Goal: Task Accomplishment & Management: Complete application form

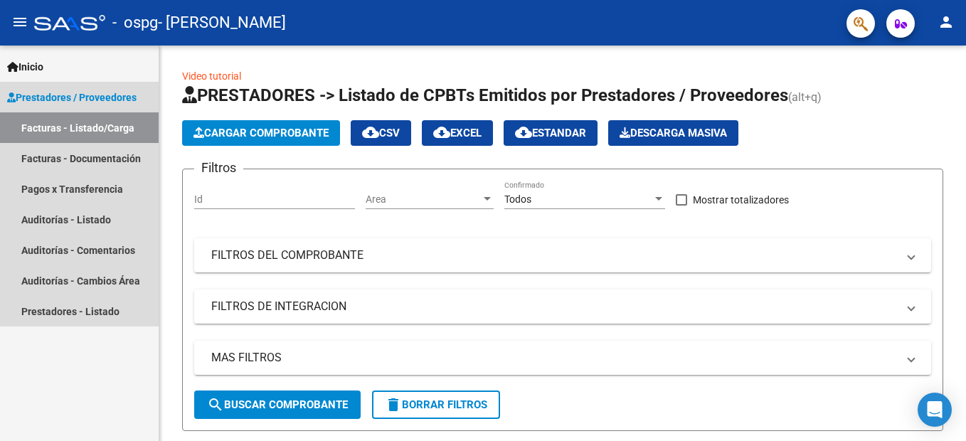
click at [69, 134] on link "Facturas - Listado/Carga" at bounding box center [79, 127] width 159 height 31
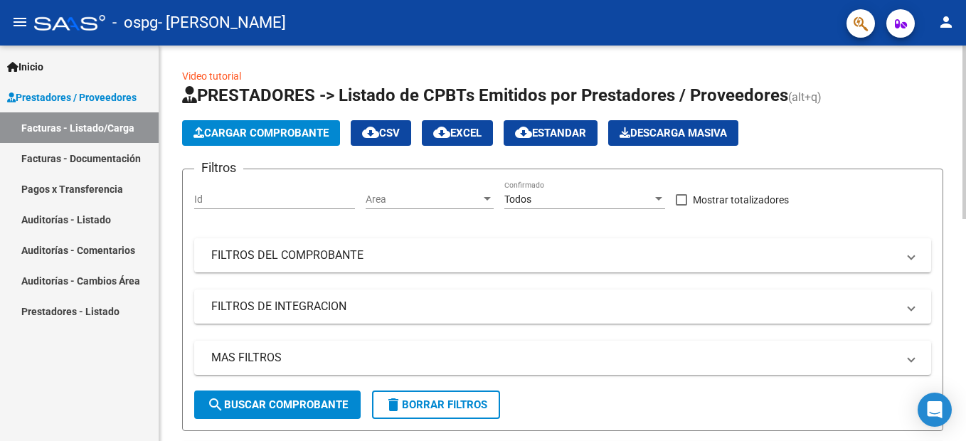
click at [279, 134] on span "Cargar Comprobante" at bounding box center [260, 133] width 135 height 13
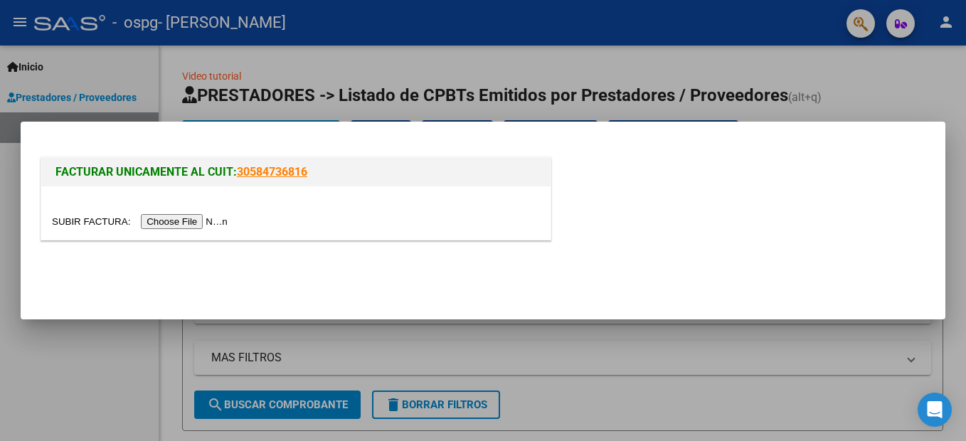
click at [181, 223] on input "file" at bounding box center [142, 221] width 180 height 15
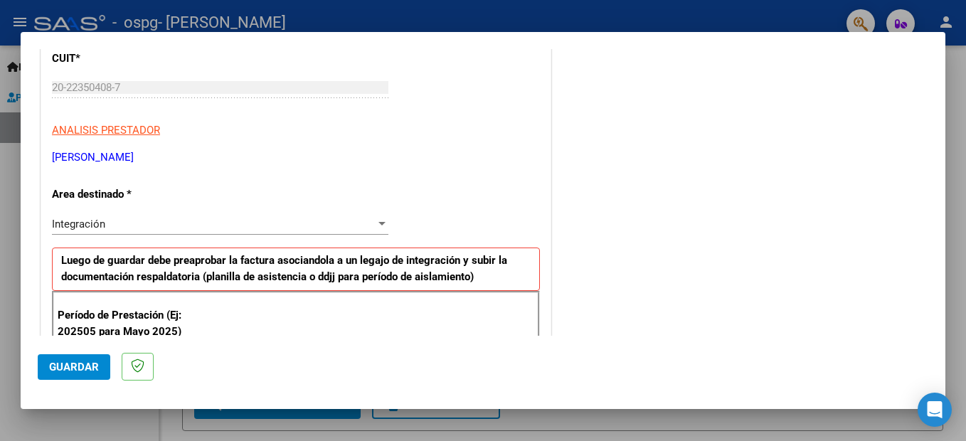
scroll to position [356, 0]
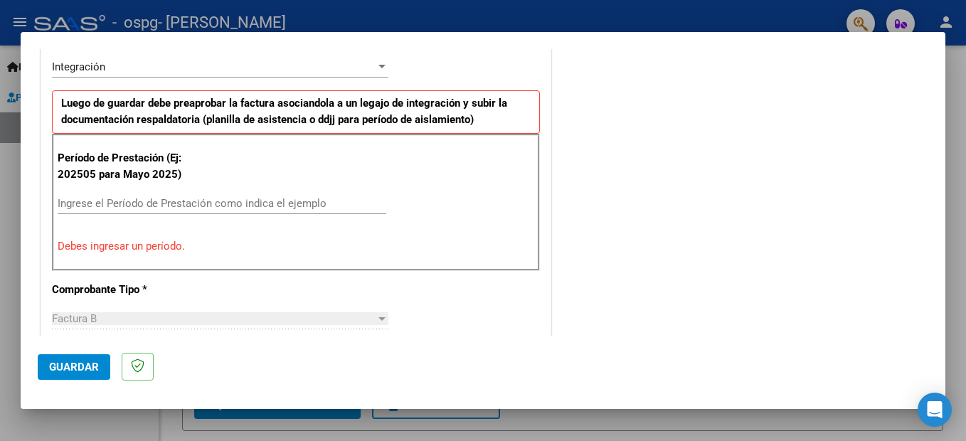
click at [127, 202] on input "Ingrese el Período de Prestación como indica el ejemplo" at bounding box center [222, 203] width 329 height 13
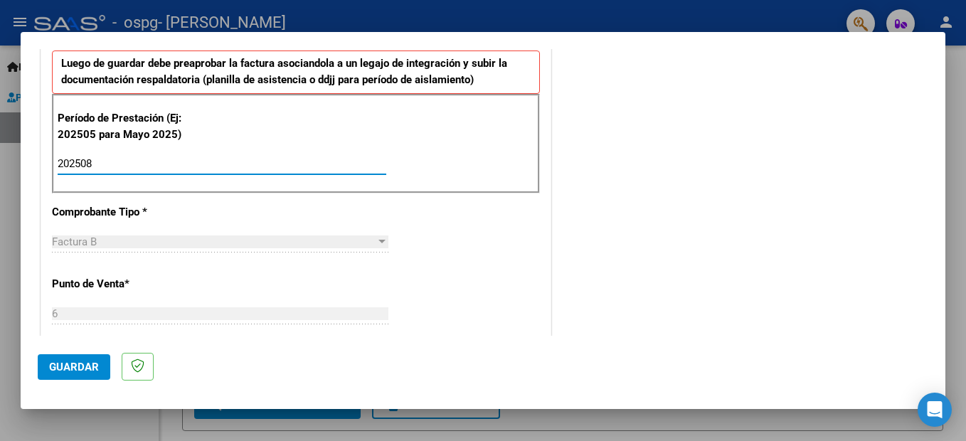
scroll to position [0, 0]
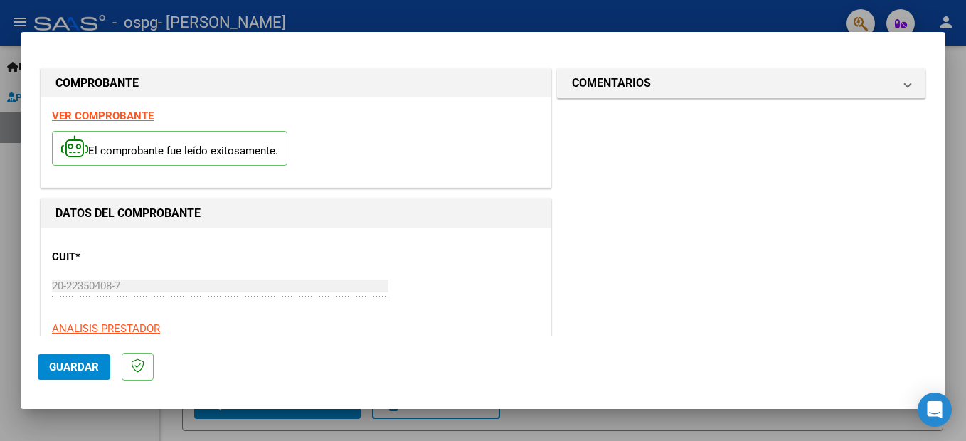
type input "202508"
click at [92, 117] on strong "VER COMPROBANTE" at bounding box center [103, 116] width 102 height 13
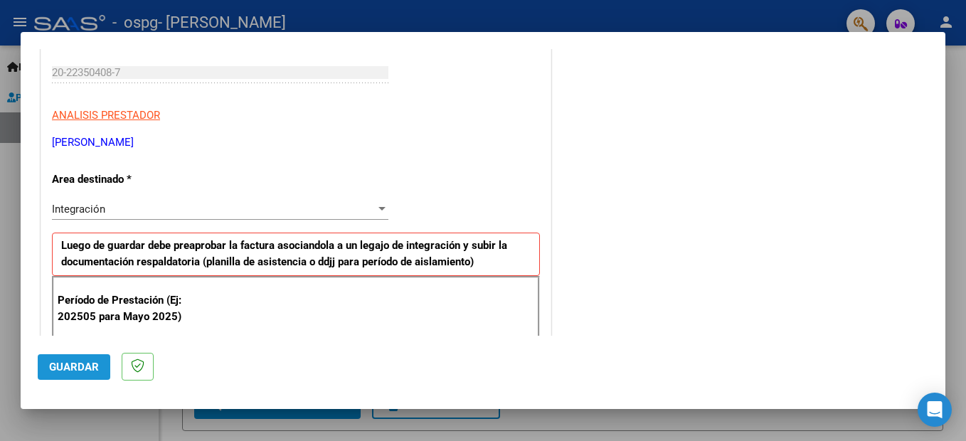
click at [68, 375] on button "Guardar" at bounding box center [74, 367] width 73 height 26
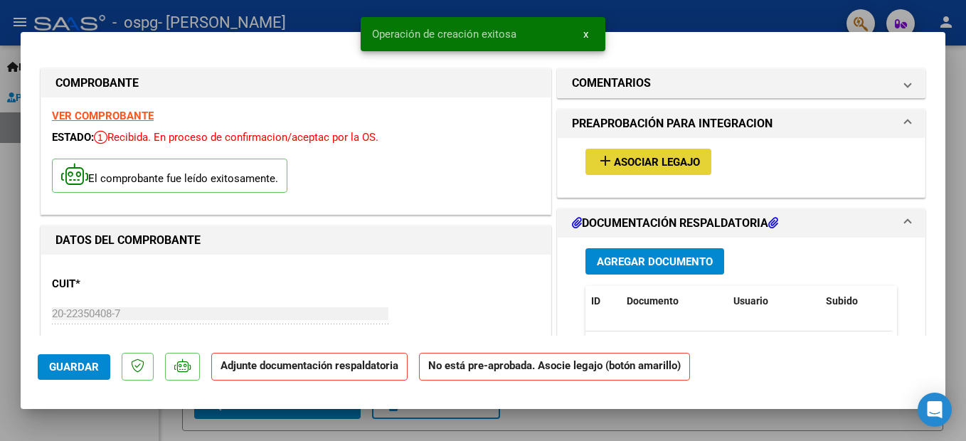
click at [657, 163] on span "Asociar Legajo" at bounding box center [657, 162] width 86 height 13
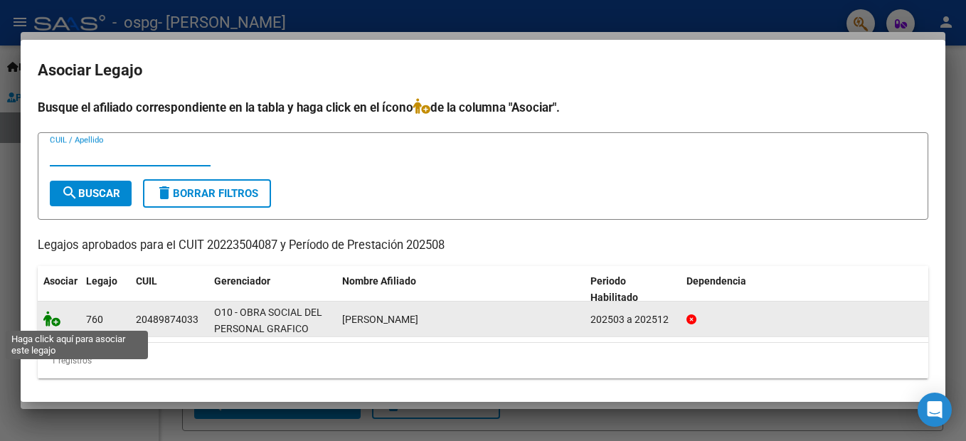
click at [55, 324] on icon at bounding box center [51, 319] width 17 height 16
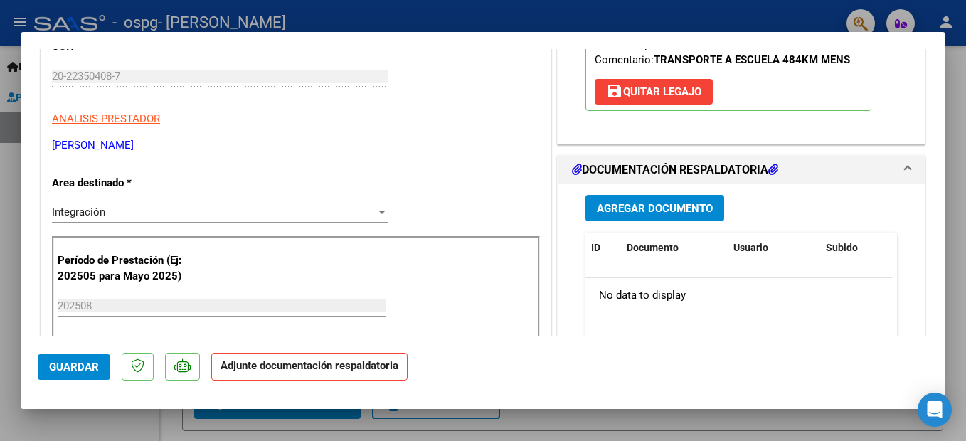
scroll to position [284, 0]
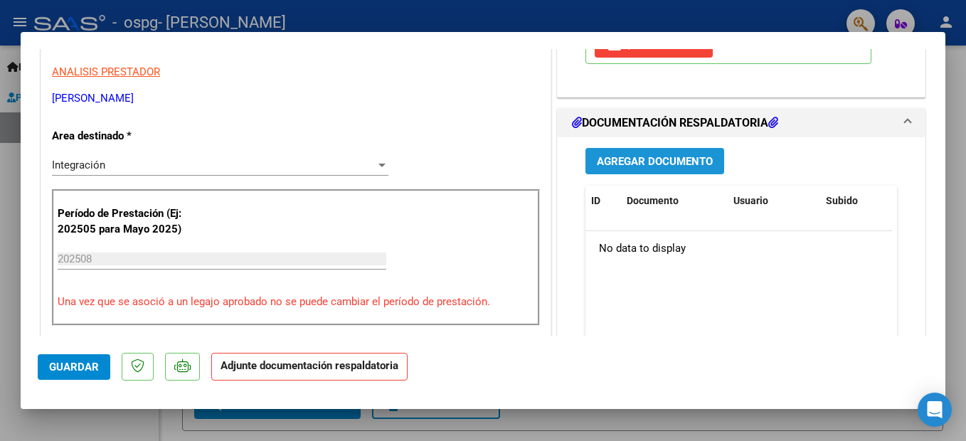
click at [649, 160] on span "Agregar Documento" at bounding box center [655, 161] width 116 height 13
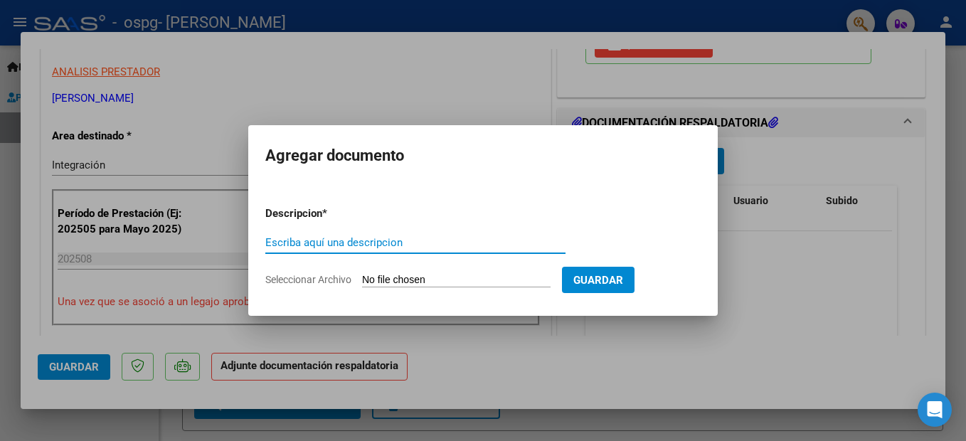
click at [291, 244] on input "Escriba aquí una descripcion" at bounding box center [415, 242] width 300 height 13
type input "asistencia Agosto"
click at [404, 281] on input "Seleccionar Archivo" at bounding box center [456, 281] width 188 height 14
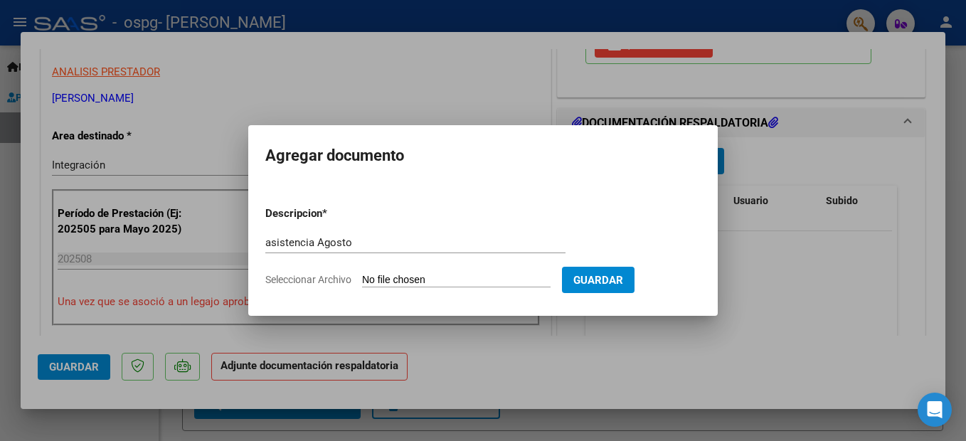
type input "C:\fakepath\asistencia [PERSON_NAME].pdf"
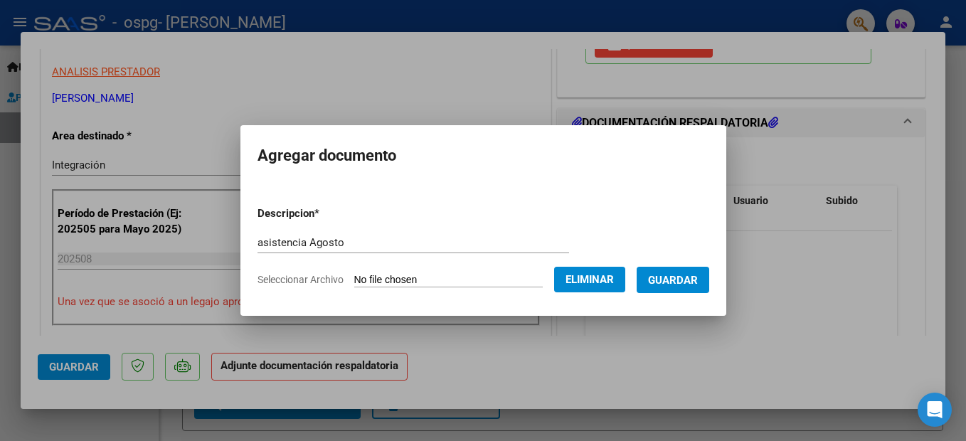
click at [695, 282] on span "Guardar" at bounding box center [673, 280] width 50 height 13
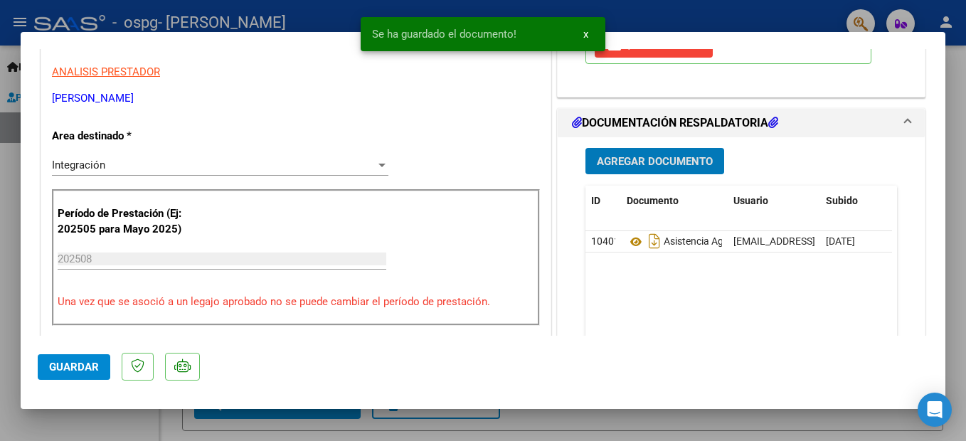
click at [649, 162] on span "Agregar Documento" at bounding box center [655, 161] width 116 height 13
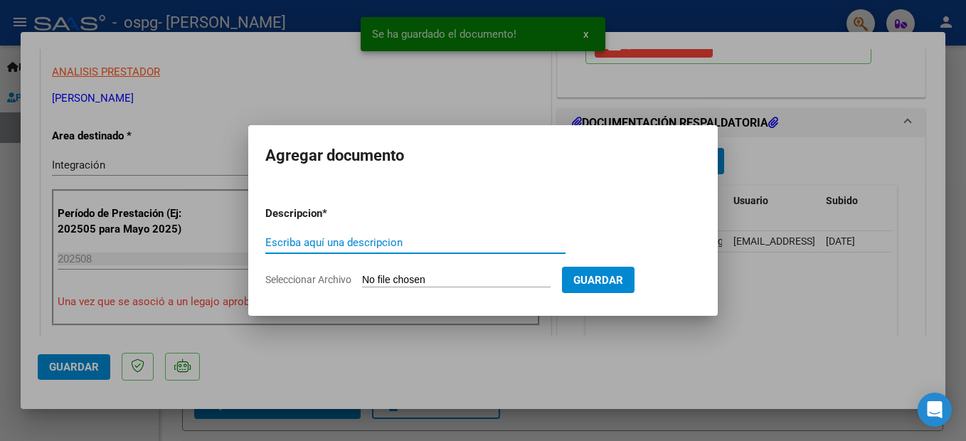
click at [363, 237] on input "Escriba aquí una descripcion" at bounding box center [415, 242] width 300 height 13
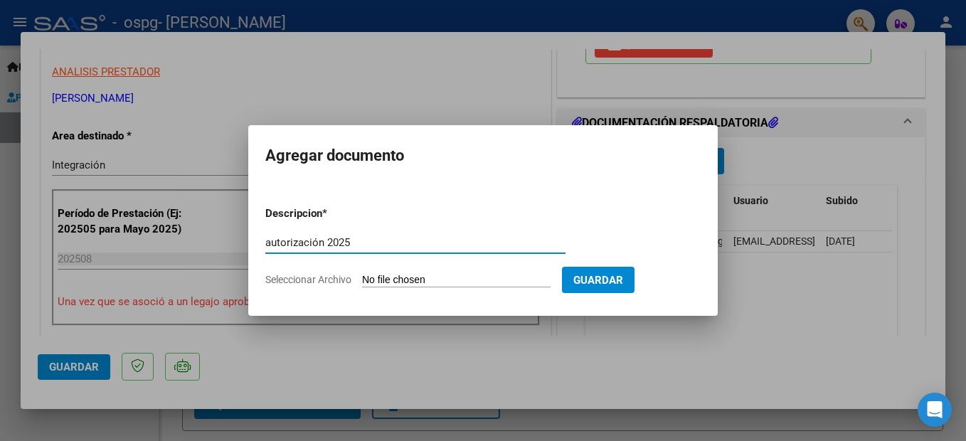
type input "autorización 2025"
click at [496, 276] on input "Seleccionar Archivo" at bounding box center [456, 281] width 188 height 14
type input "C:\fakepath\AUTORIZACION [PERSON_NAME] 2025.pdf"
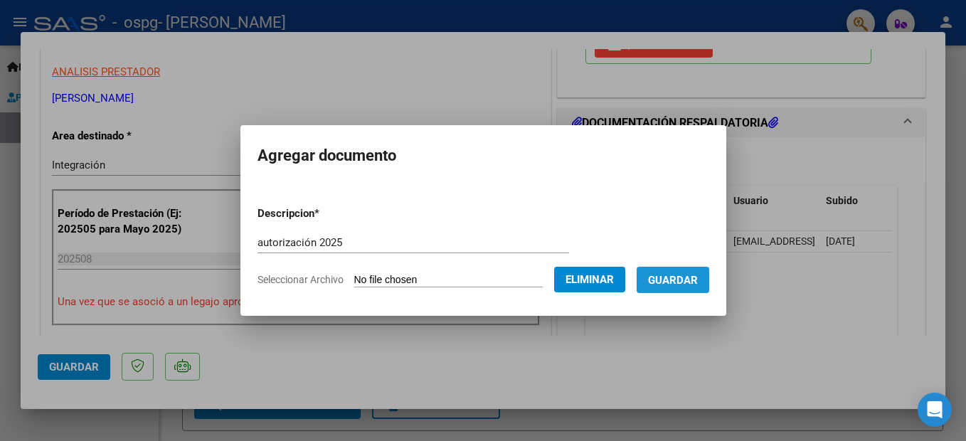
click at [694, 283] on span "Guardar" at bounding box center [673, 280] width 50 height 13
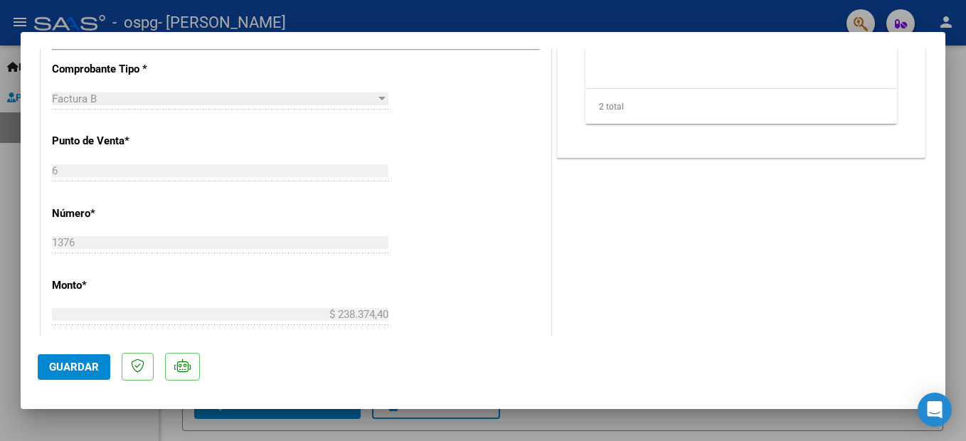
scroll to position [346, 0]
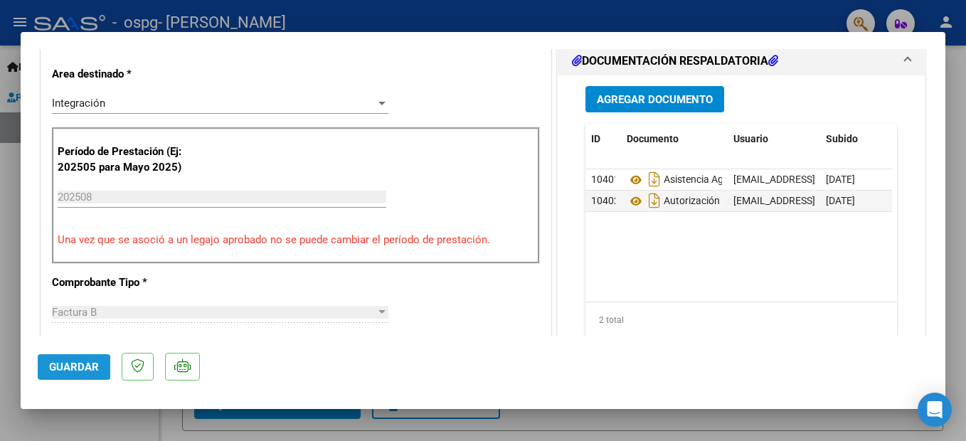
click at [78, 368] on span "Guardar" at bounding box center [74, 367] width 50 height 13
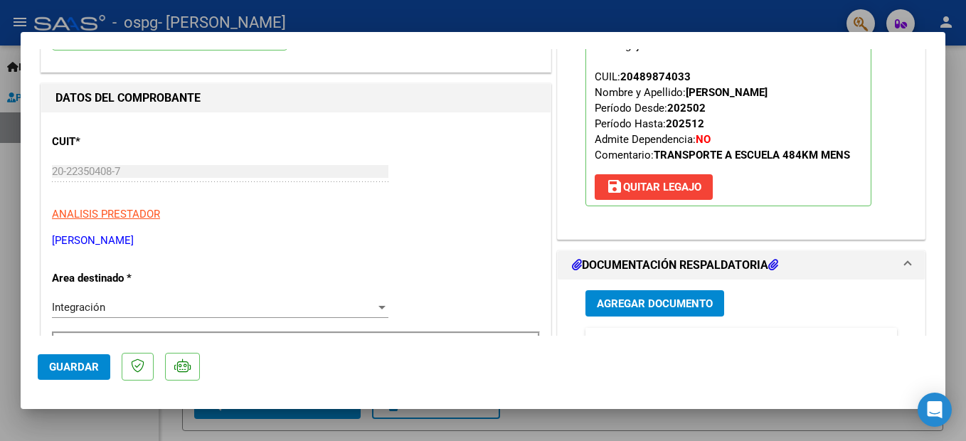
scroll to position [0, 0]
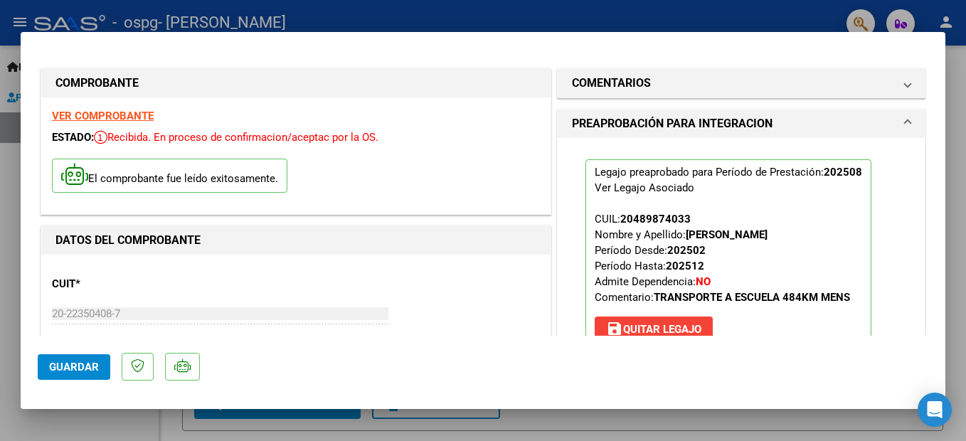
click at [185, 16] on div at bounding box center [483, 220] width 966 height 441
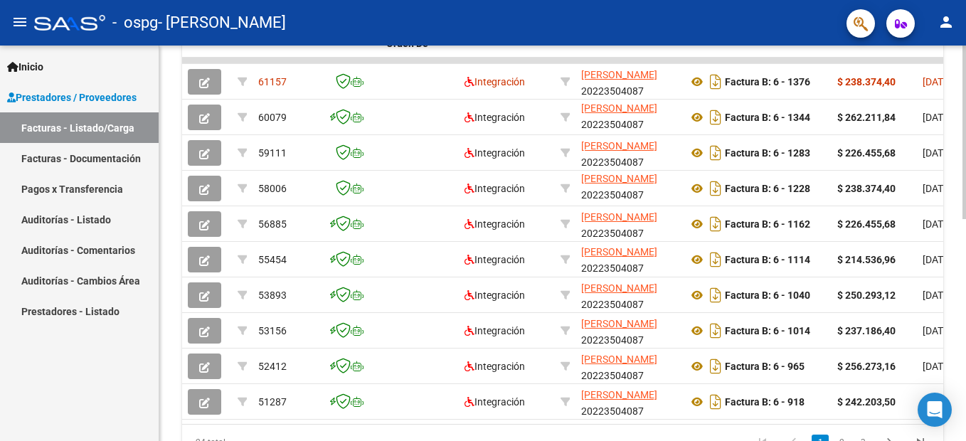
scroll to position [434, 0]
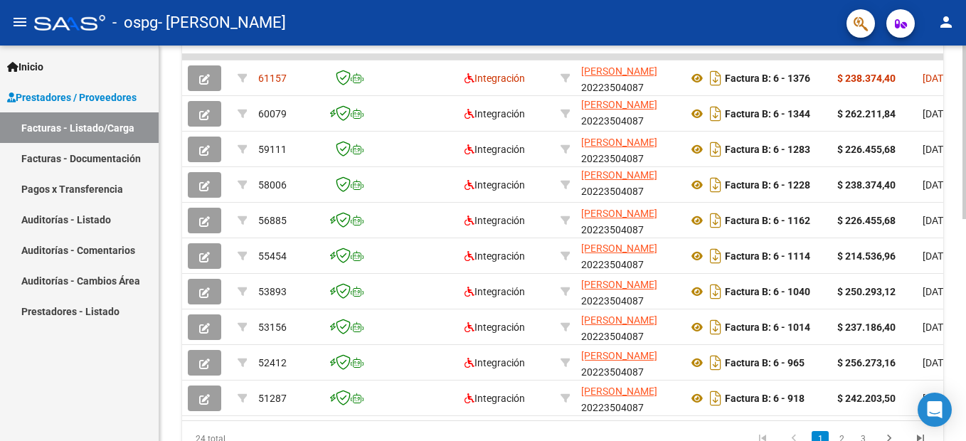
click at [965, 293] on html "menu - ospg - [PERSON_NAME] person Inicio Instructivos Contacto OS Prestadores …" at bounding box center [483, 220] width 966 height 441
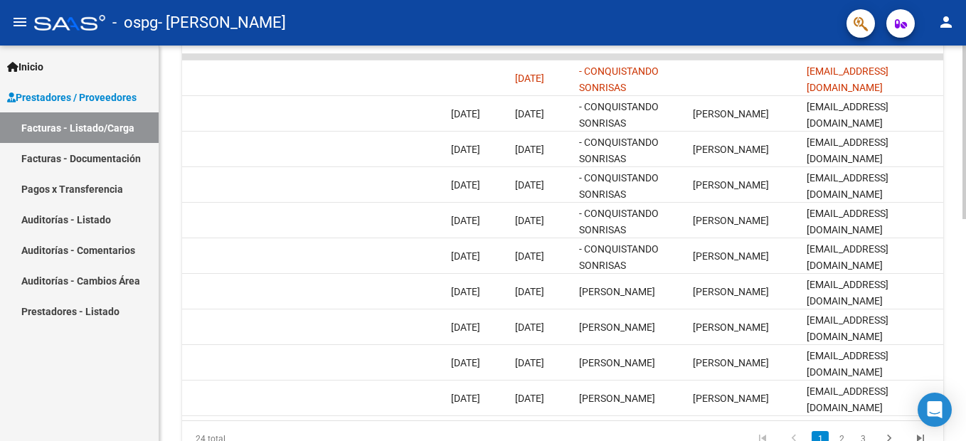
scroll to position [0, 0]
